Goal: Transaction & Acquisition: Obtain resource

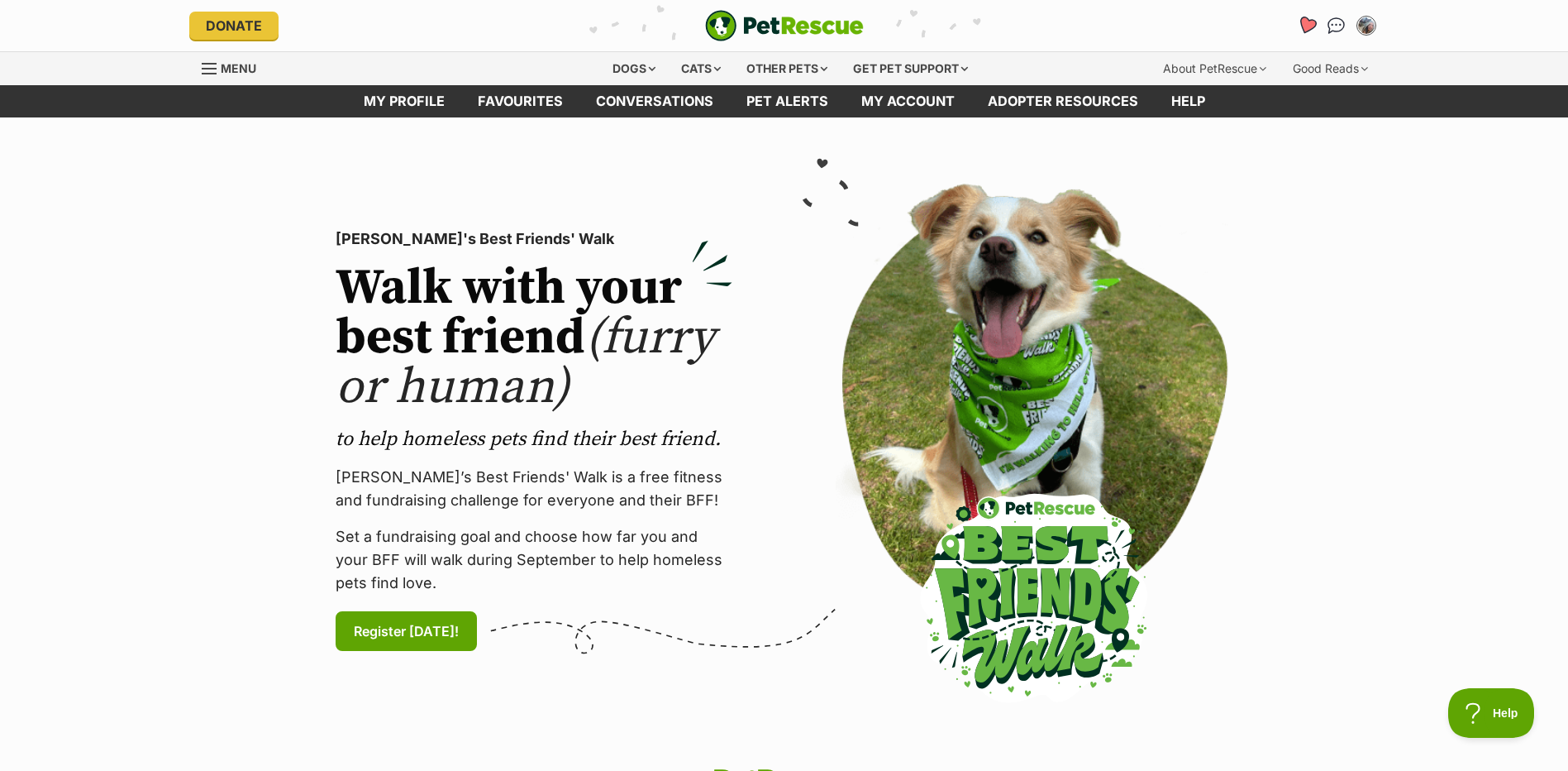
click at [1297, 32] on link "Favourites" at bounding box center [1306, 25] width 34 height 34
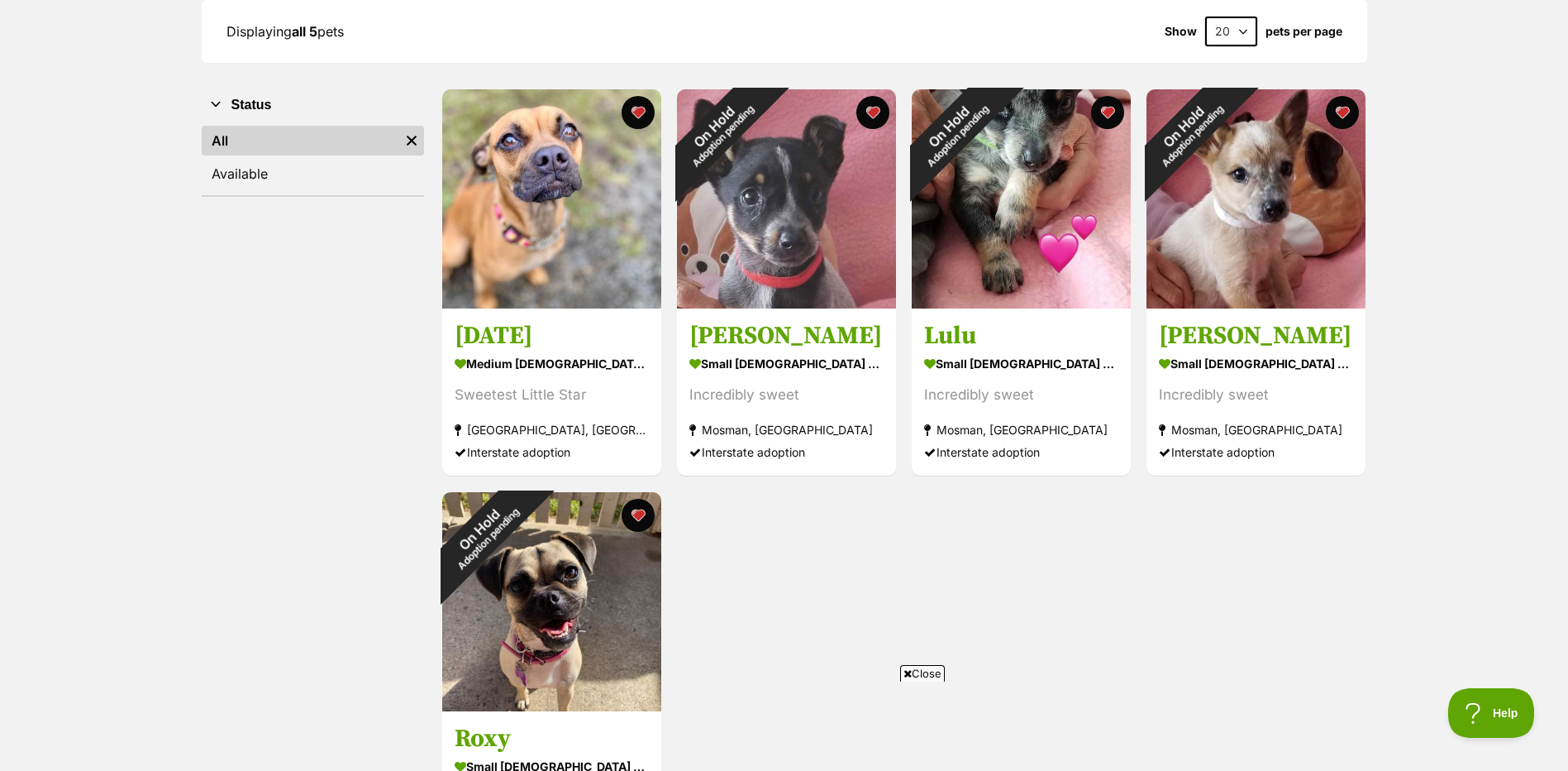
scroll to position [248, 0]
click at [607, 268] on img at bounding box center [552, 199] width 219 height 219
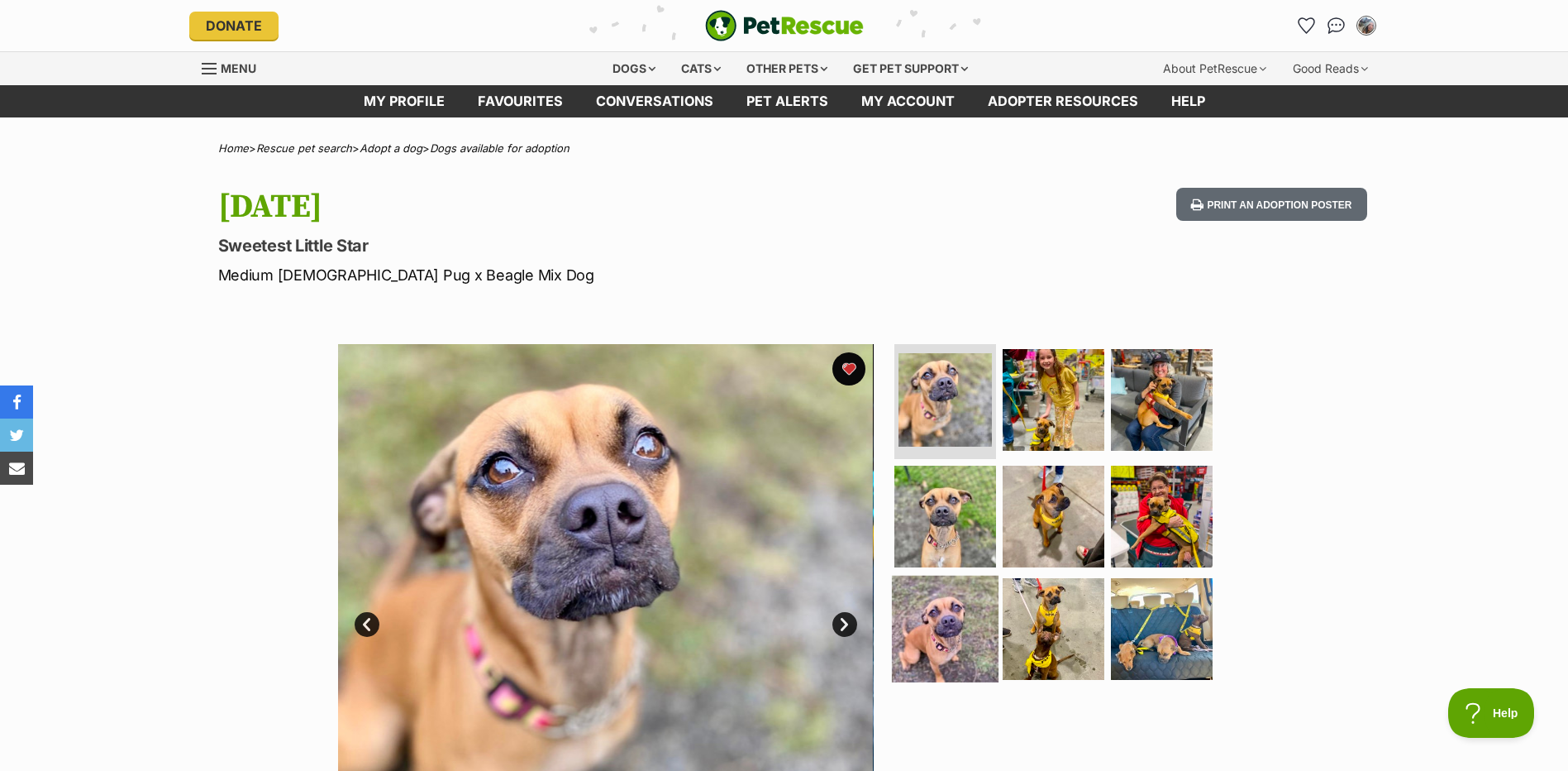
click at [969, 599] on img at bounding box center [945, 629] width 107 height 107
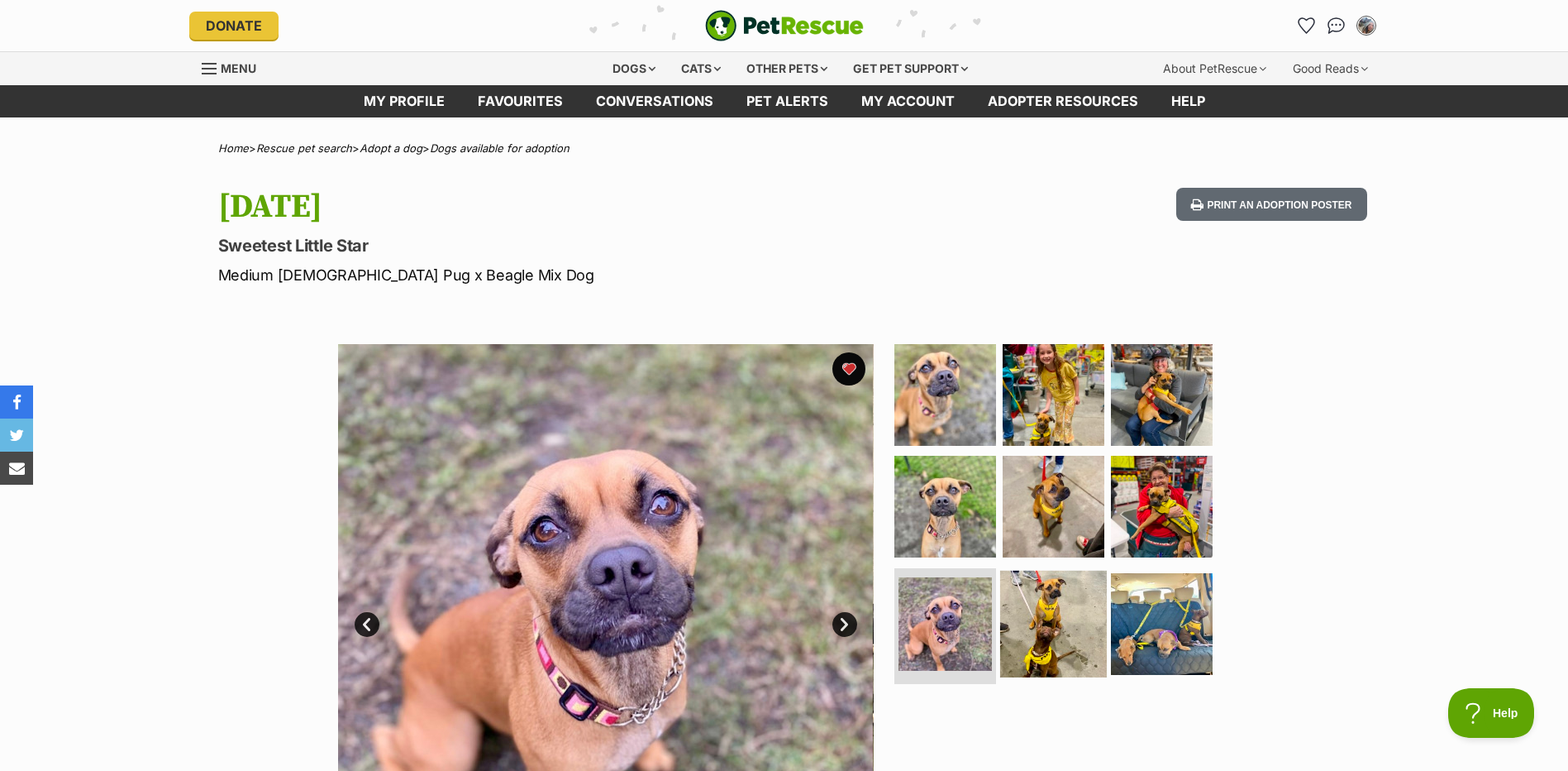
click at [1039, 613] on img at bounding box center [1054, 624] width 107 height 107
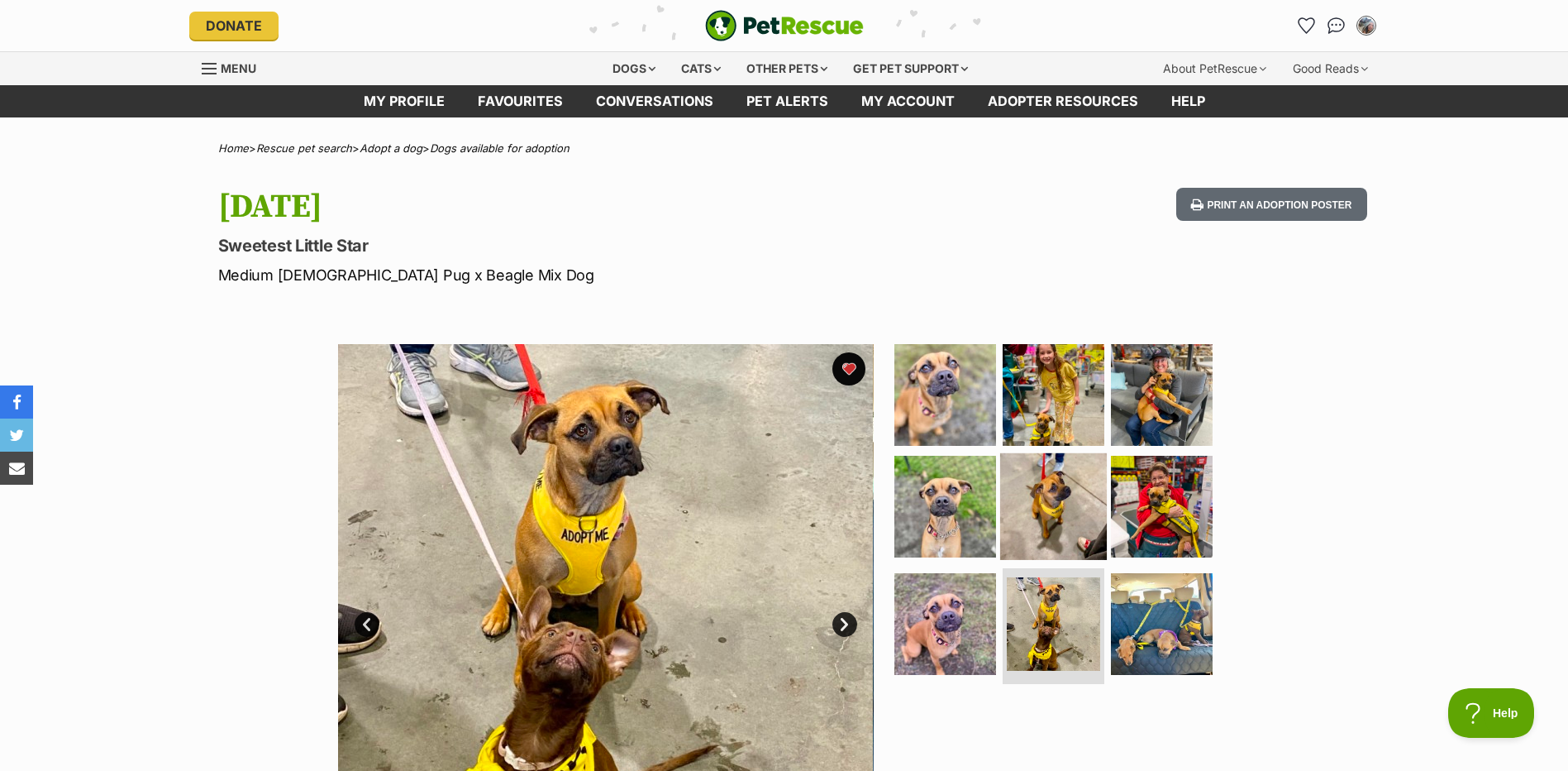
click at [1035, 547] on img at bounding box center [1054, 507] width 107 height 107
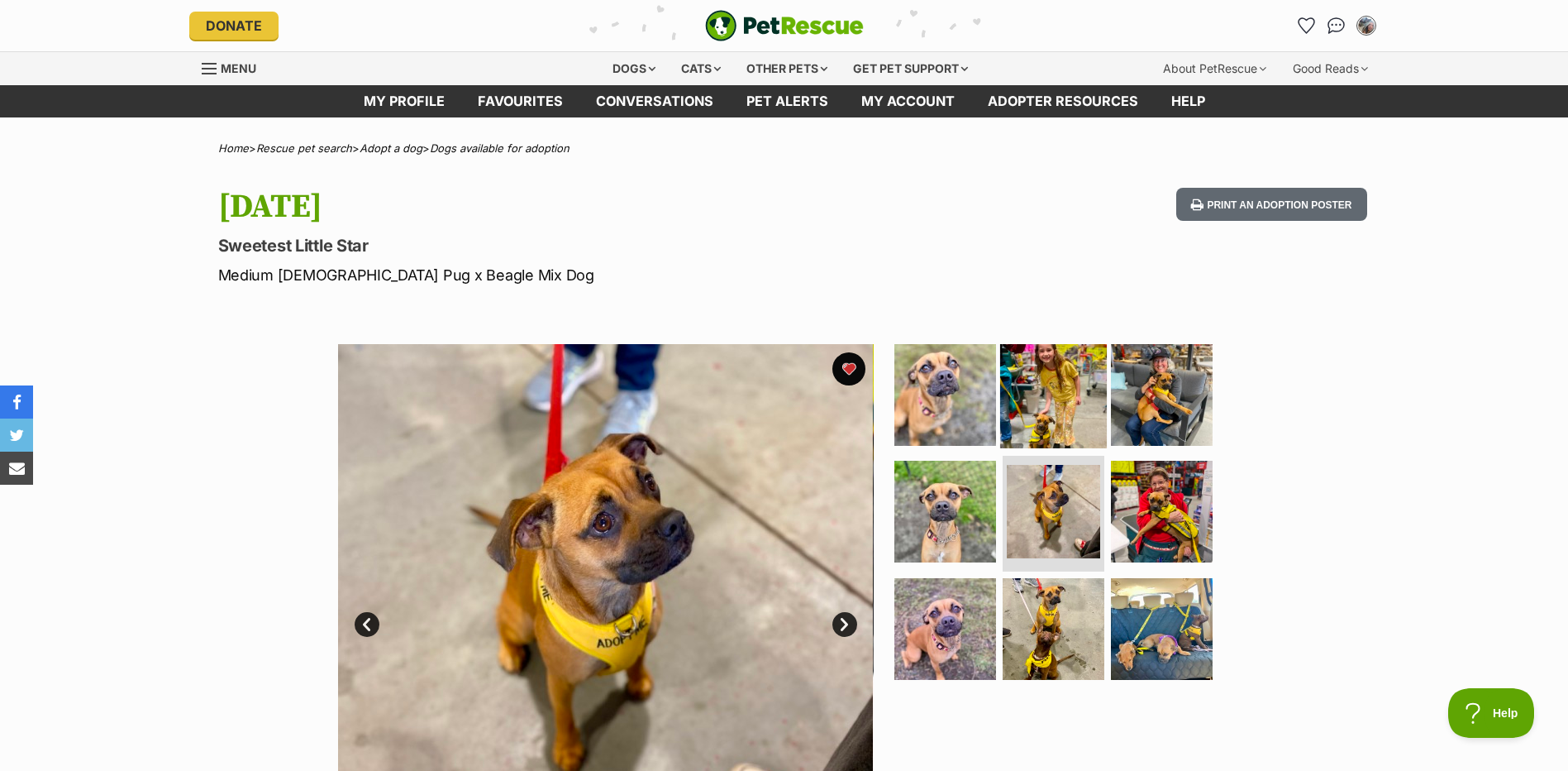
click at [1041, 403] on img at bounding box center [1054, 394] width 107 height 107
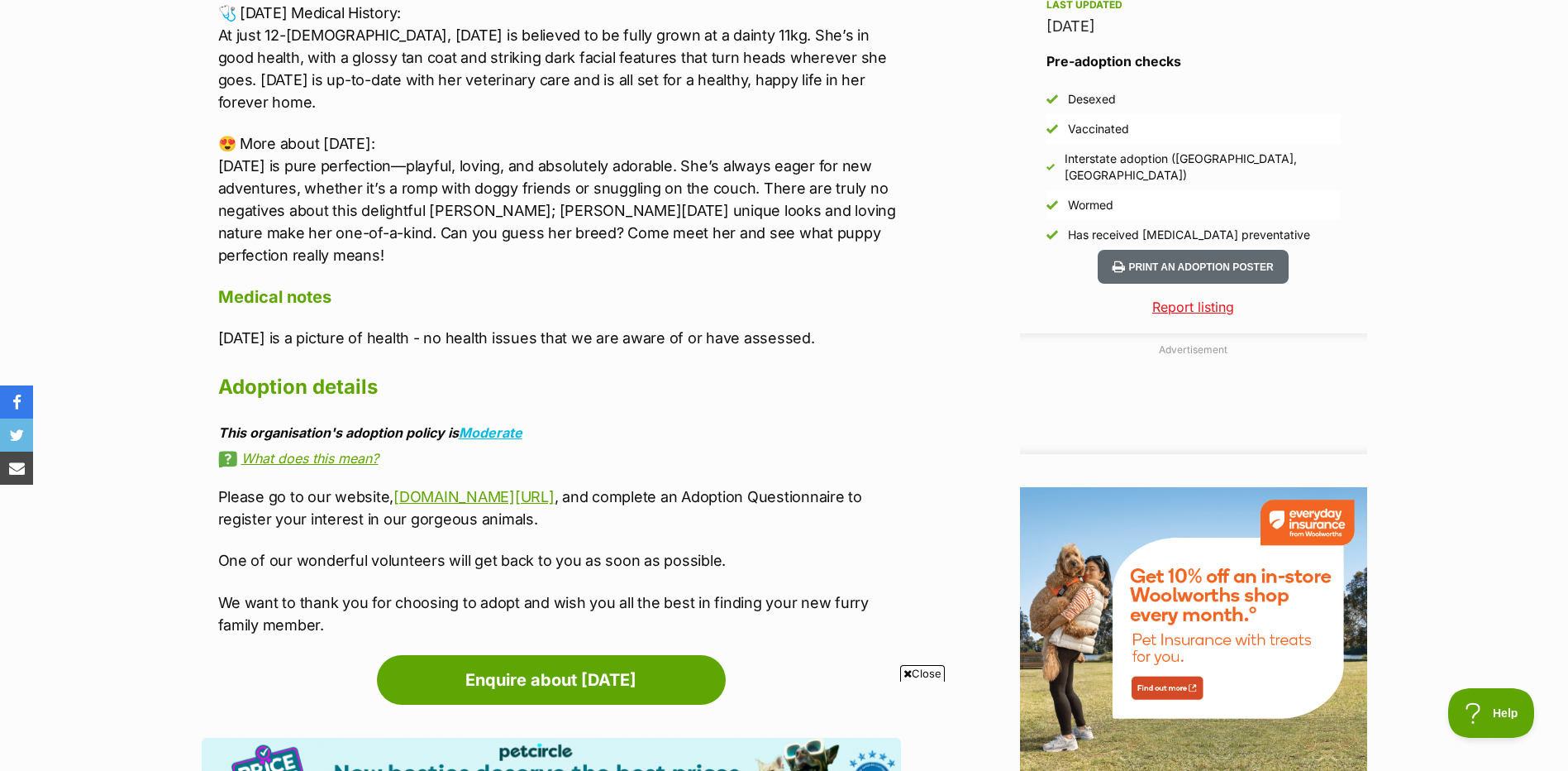
scroll to position [1406, 0]
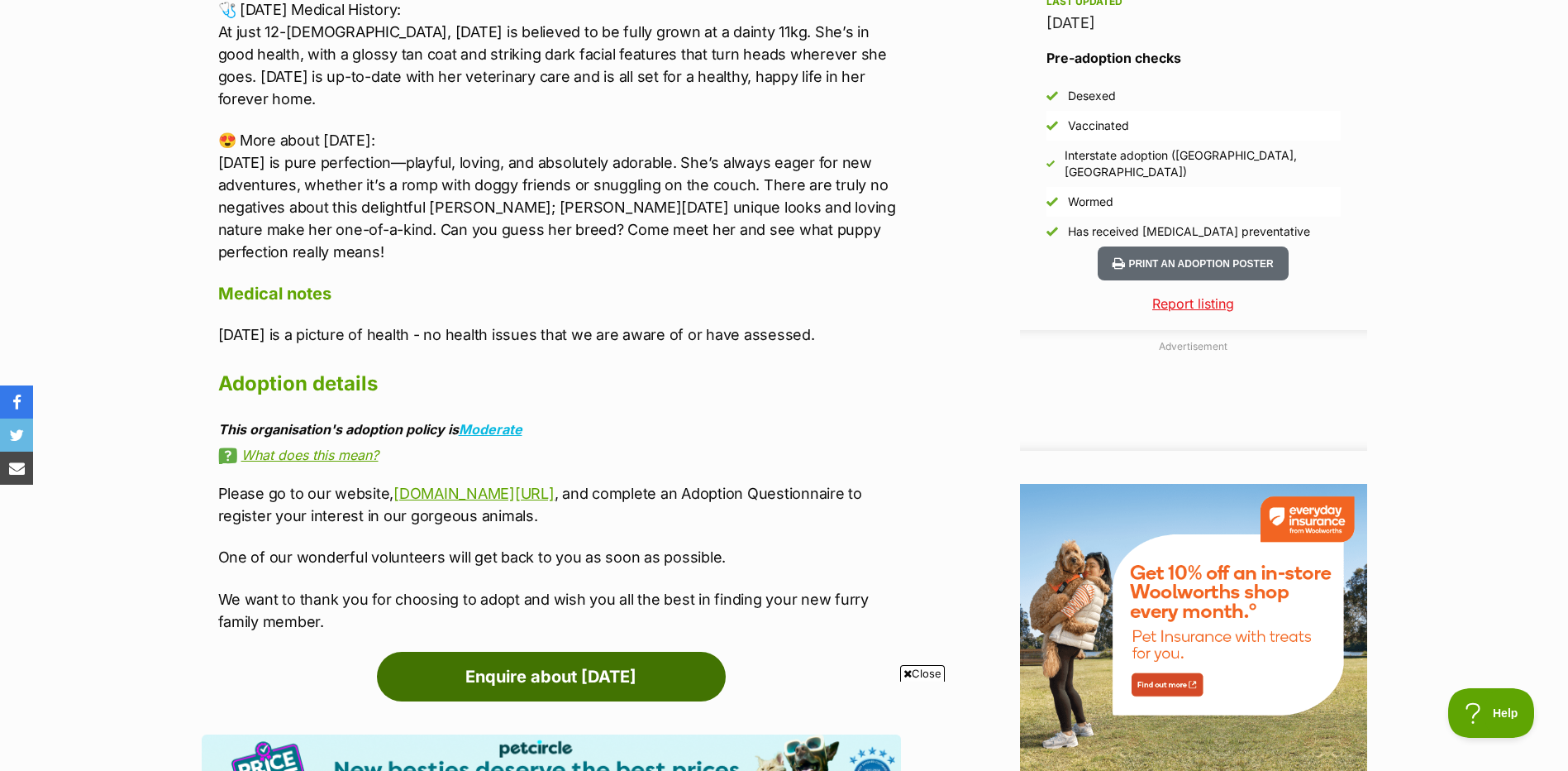
click at [541, 652] on link "Enquire about Friday" at bounding box center [551, 677] width 349 height 50
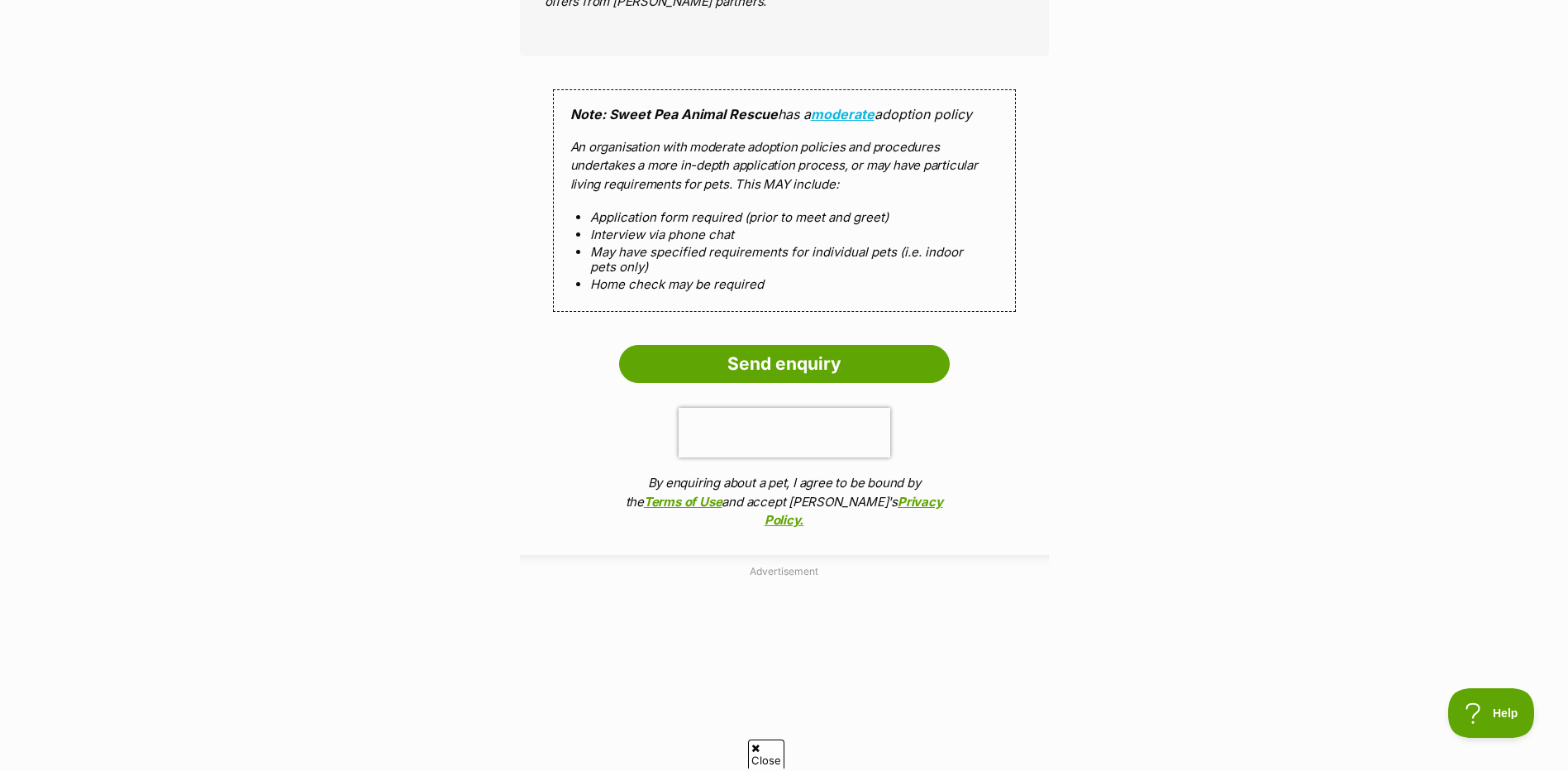
scroll to position [1489, 0]
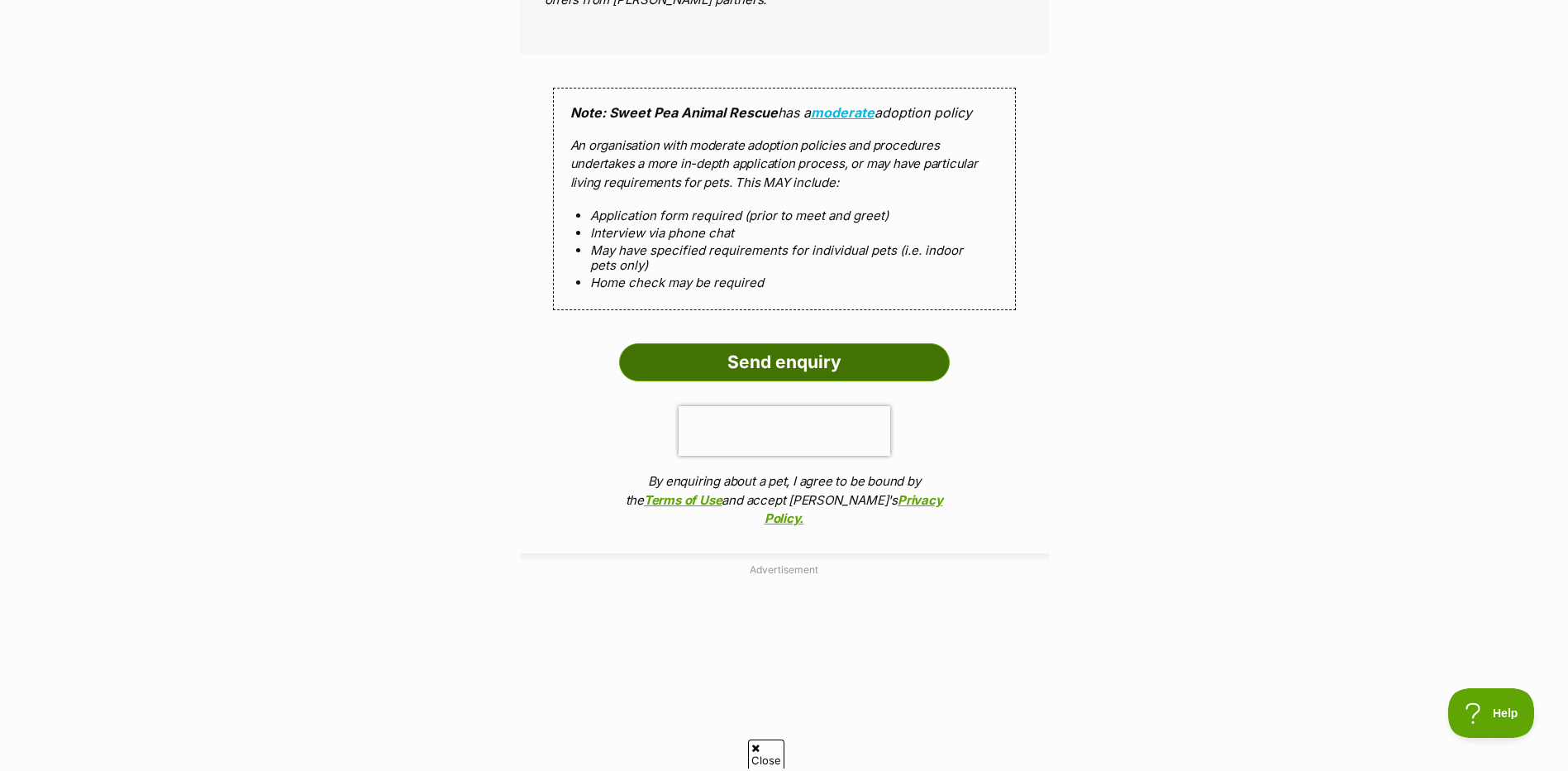
click at [767, 371] on input "Send enquiry" at bounding box center [784, 361] width 330 height 38
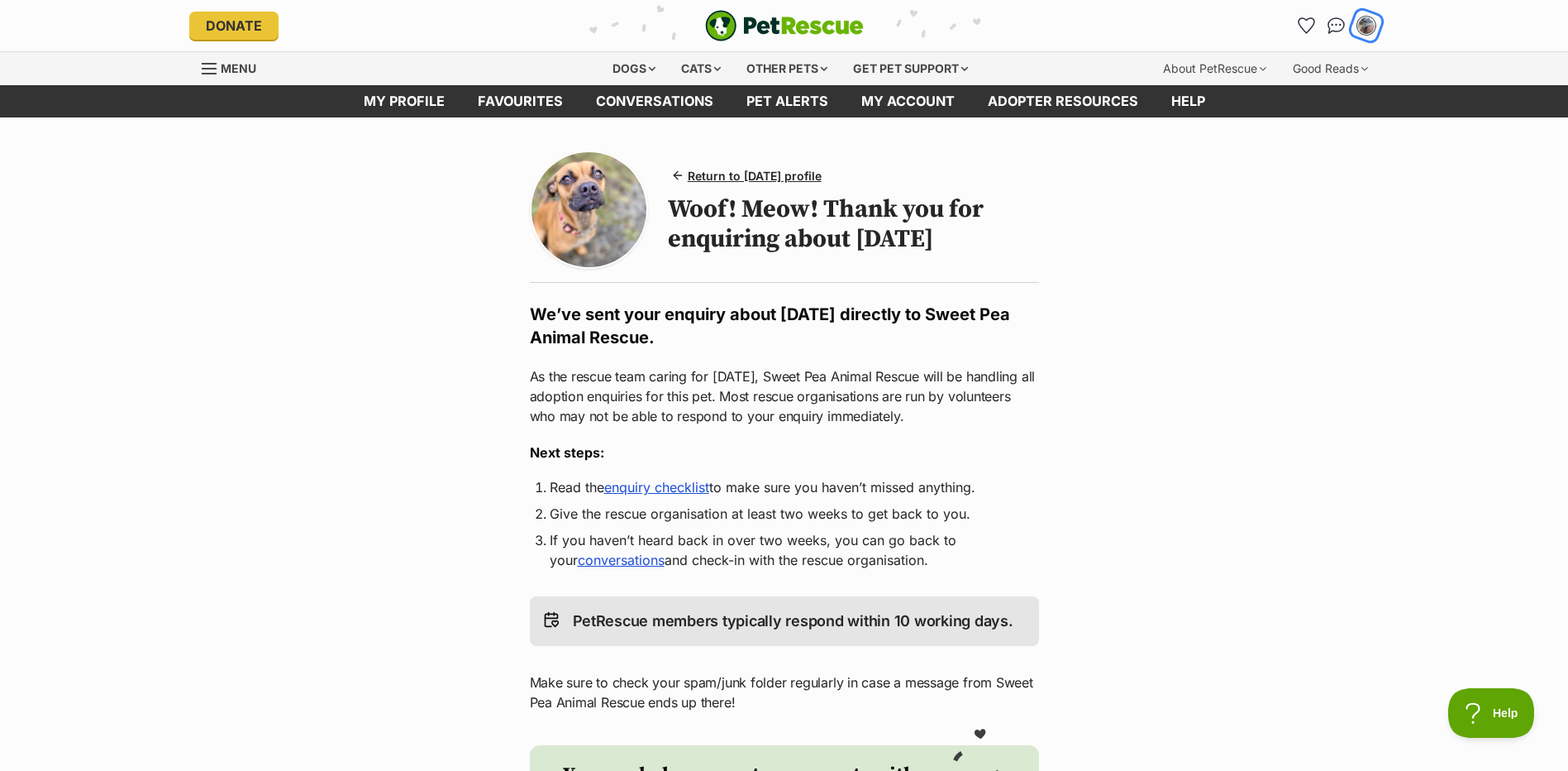
click at [1370, 25] on img "My account" at bounding box center [1366, 26] width 21 height 21
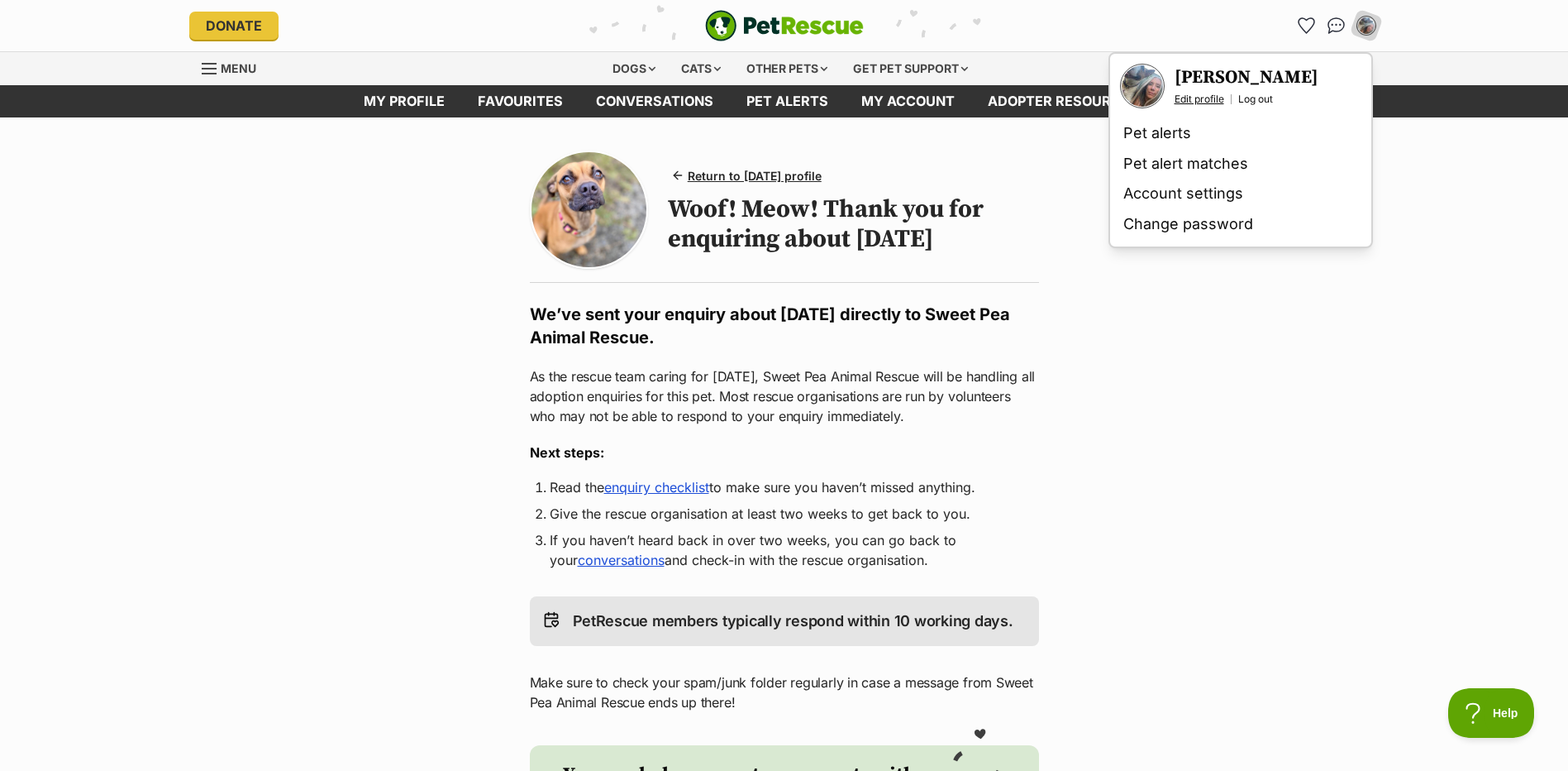
click at [1183, 99] on link "Edit profile" at bounding box center [1200, 99] width 50 height 13
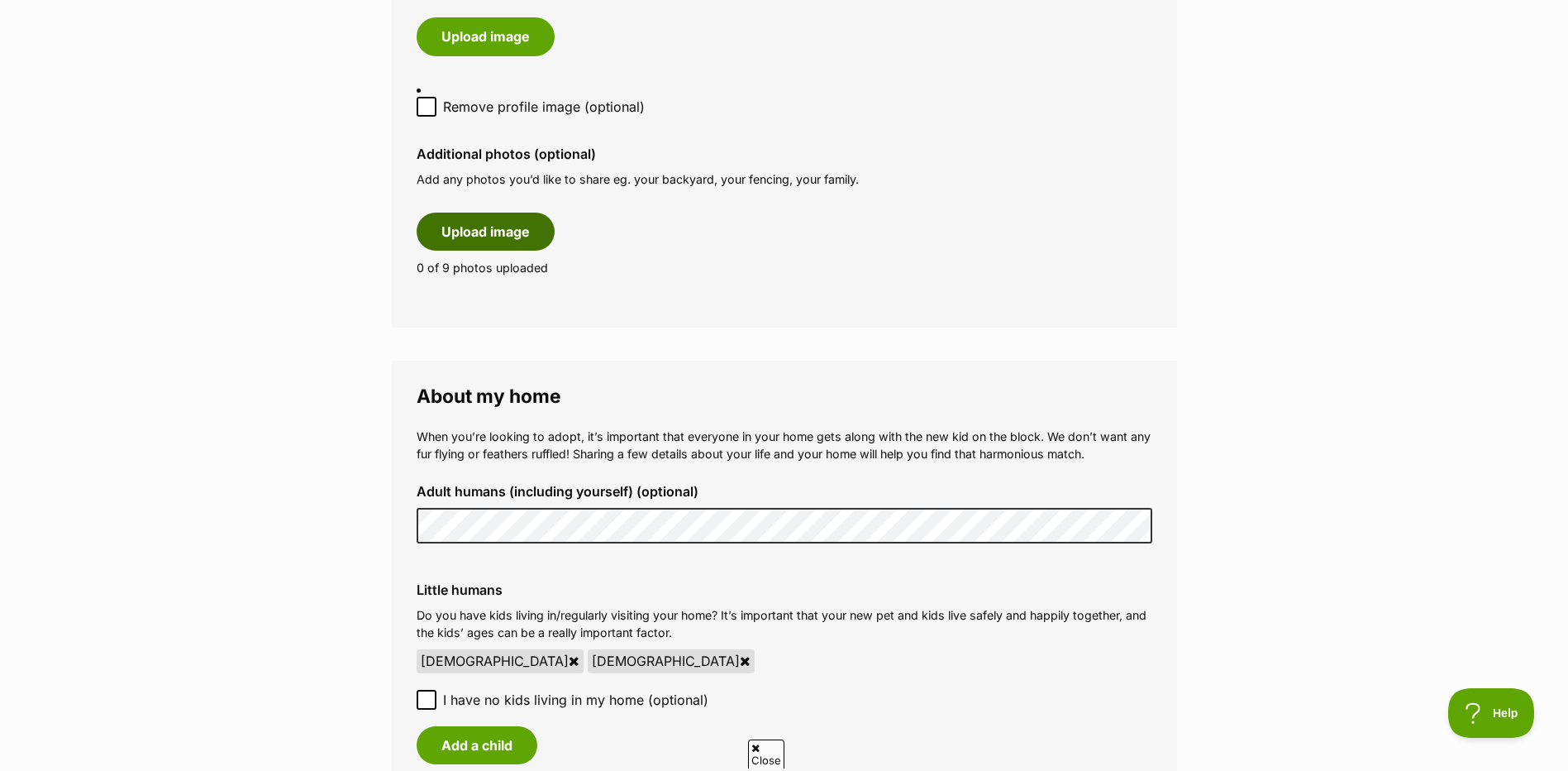
scroll to position [1157, 0]
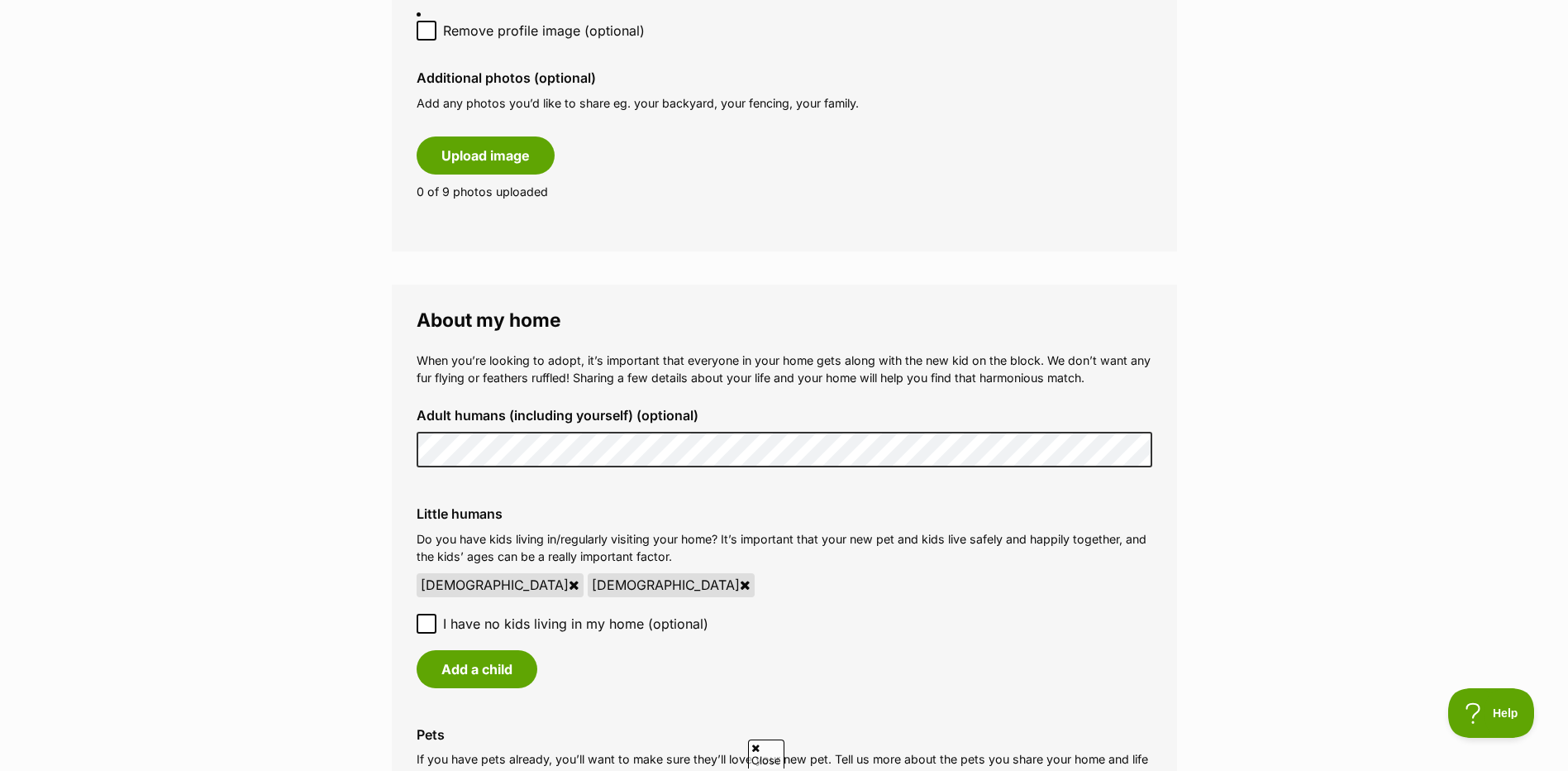
click at [1068, 521] on label "Little humans" at bounding box center [784, 513] width 736 height 15
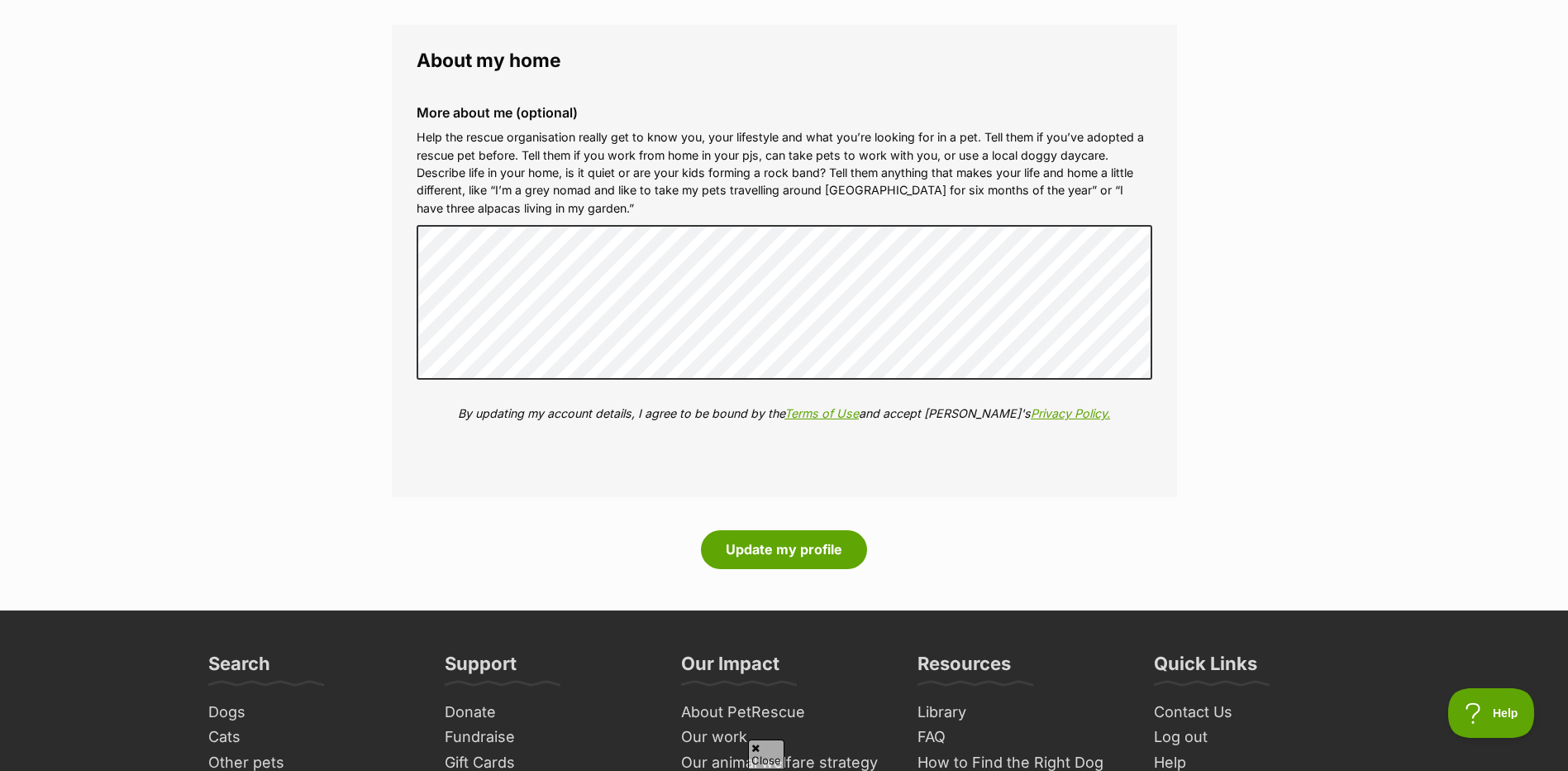
scroll to position [2315, 0]
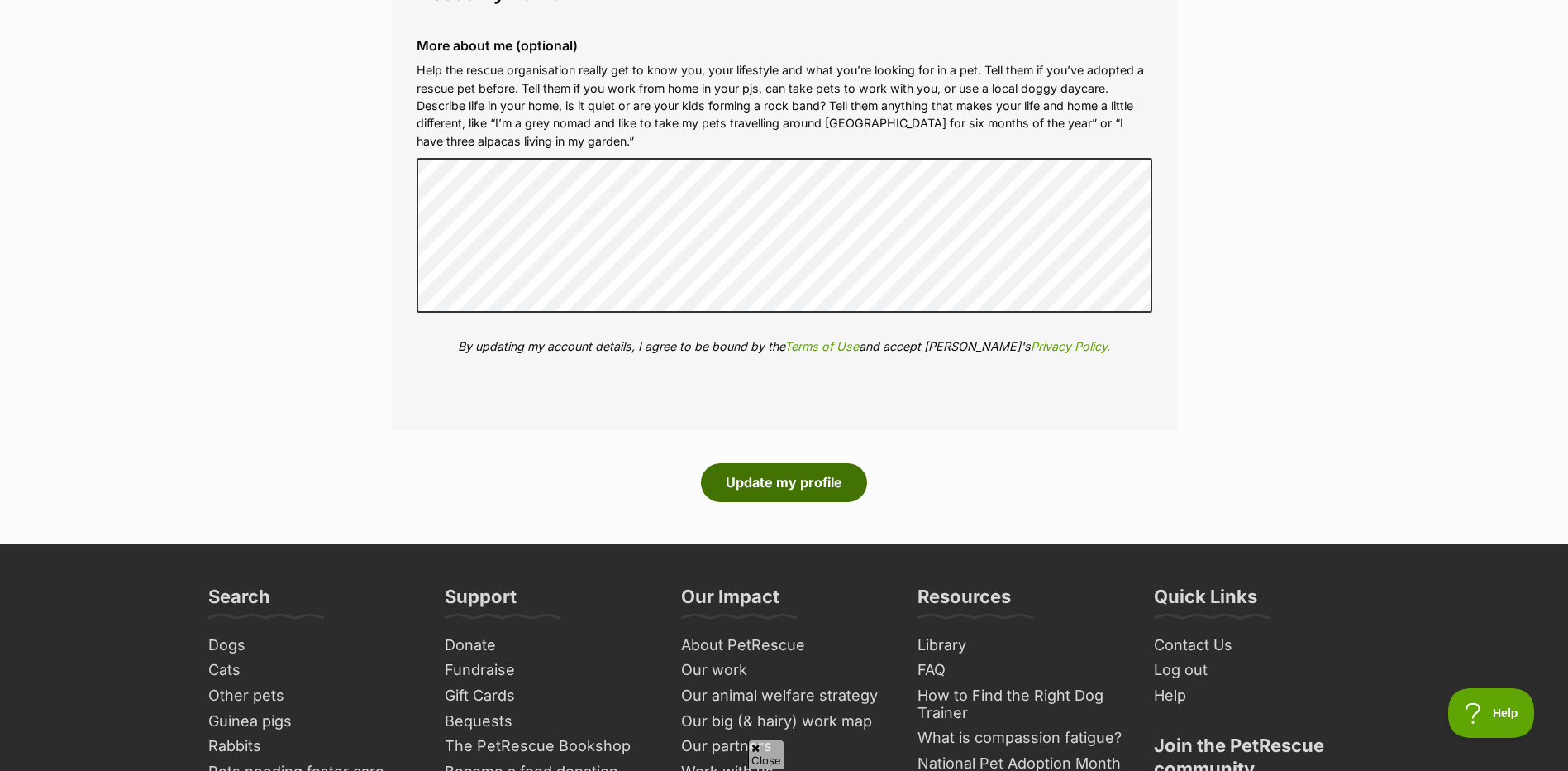
click at [786, 480] on button "Update my profile" at bounding box center [784, 482] width 166 height 38
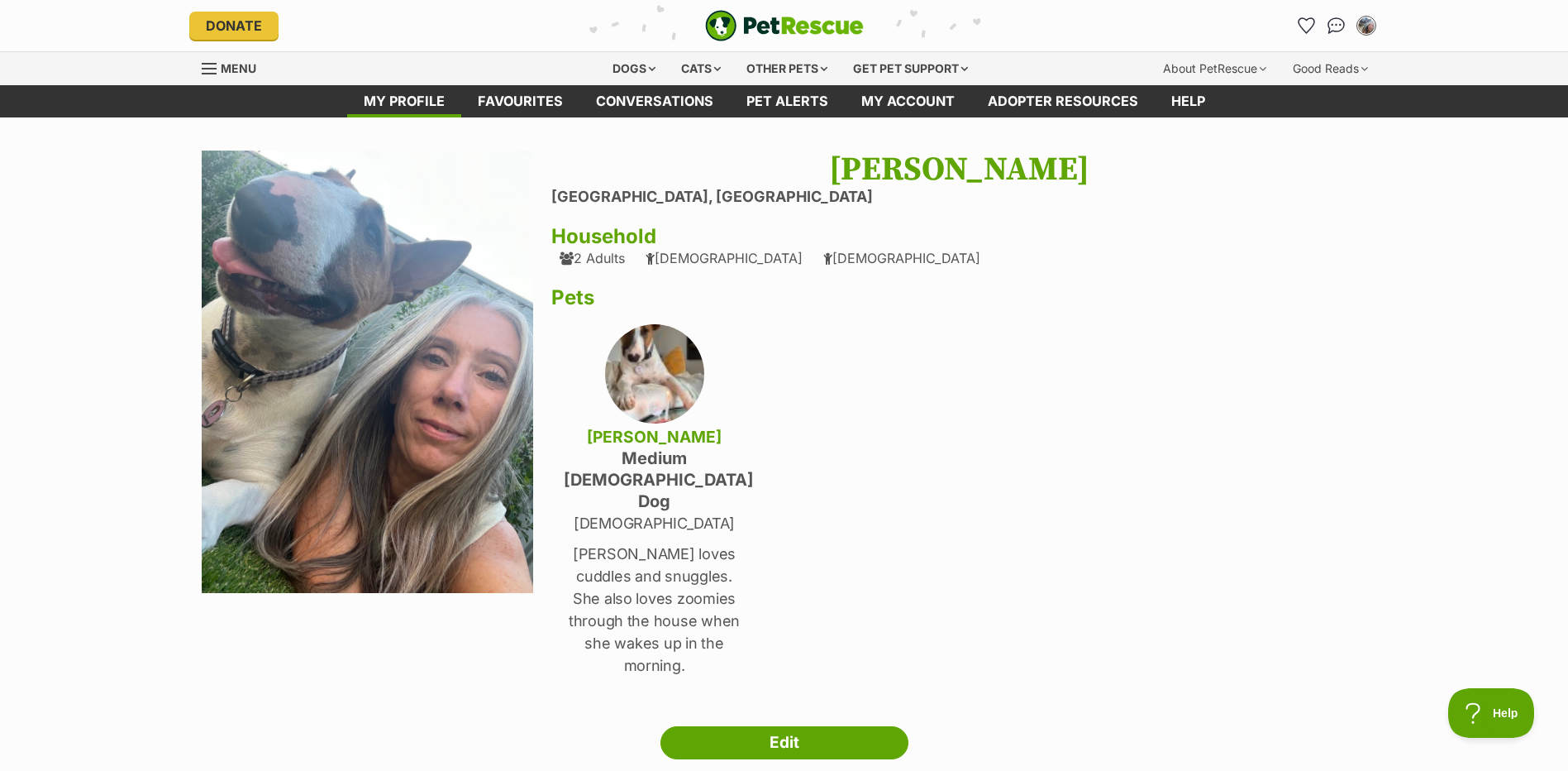
click at [651, 391] on img at bounding box center [654, 373] width 99 height 99
